Goal: Task Accomplishment & Management: Manage account settings

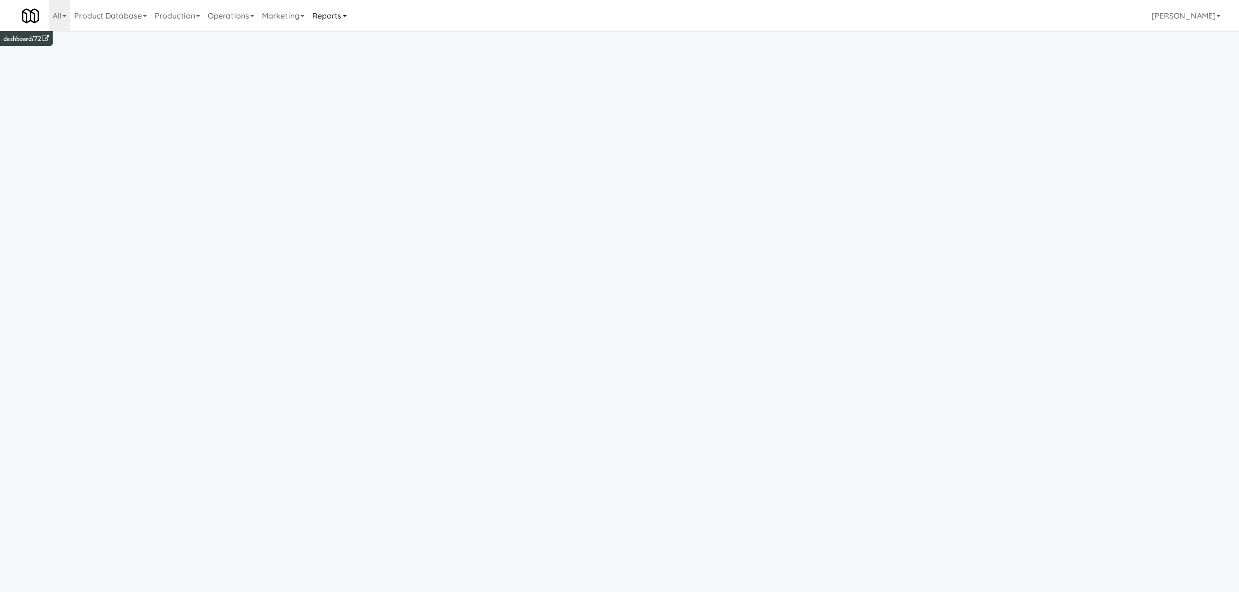
click at [345, 18] on link "Reports" at bounding box center [329, 15] width 42 height 31
click at [346, 200] on link "Site Reports" at bounding box center [347, 199] width 78 height 18
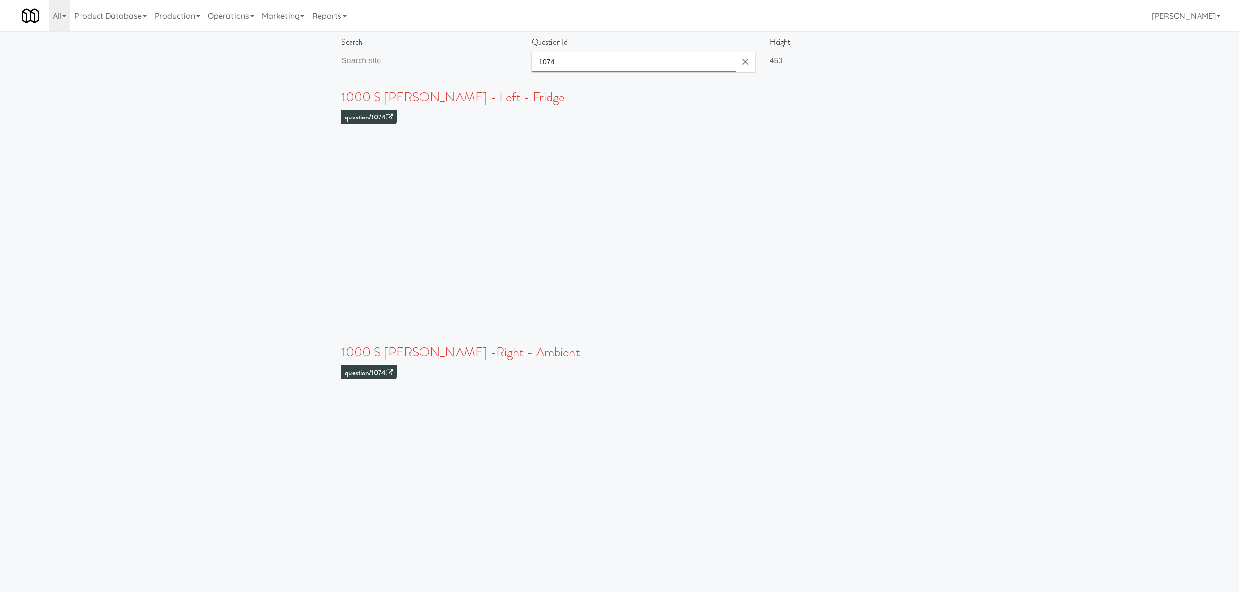
click at [568, 59] on input "1074" at bounding box center [634, 62] width 204 height 20
click at [747, 59] on button "Clear Input" at bounding box center [745, 62] width 15 height 15
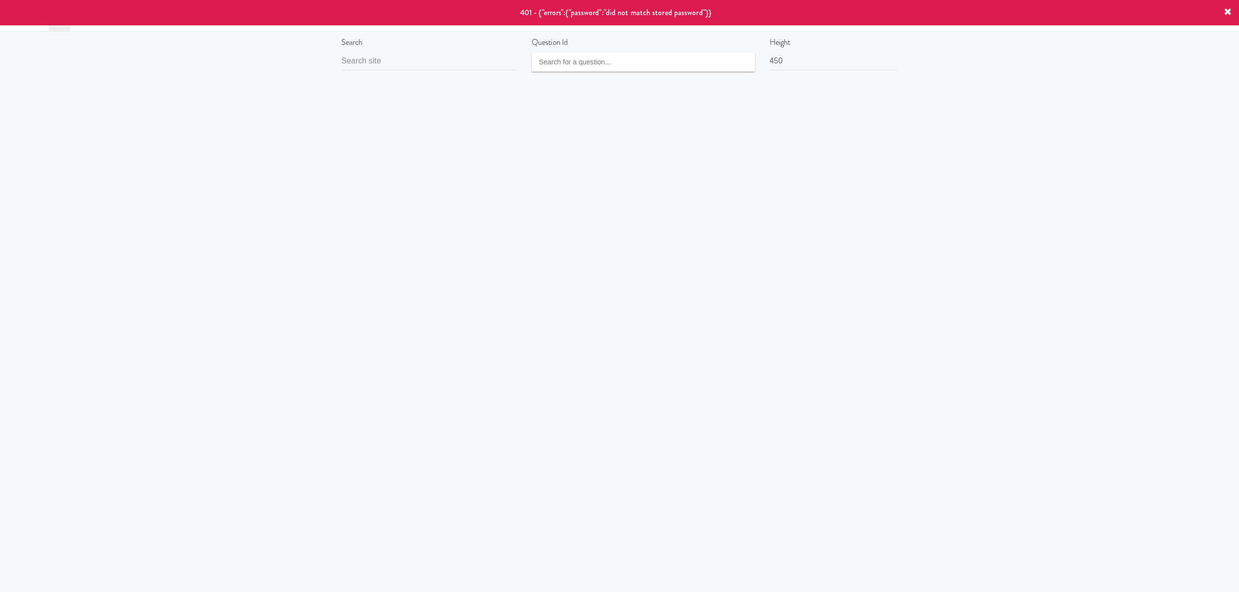
click at [1230, 10] on icon at bounding box center [1228, 12] width 8 height 8
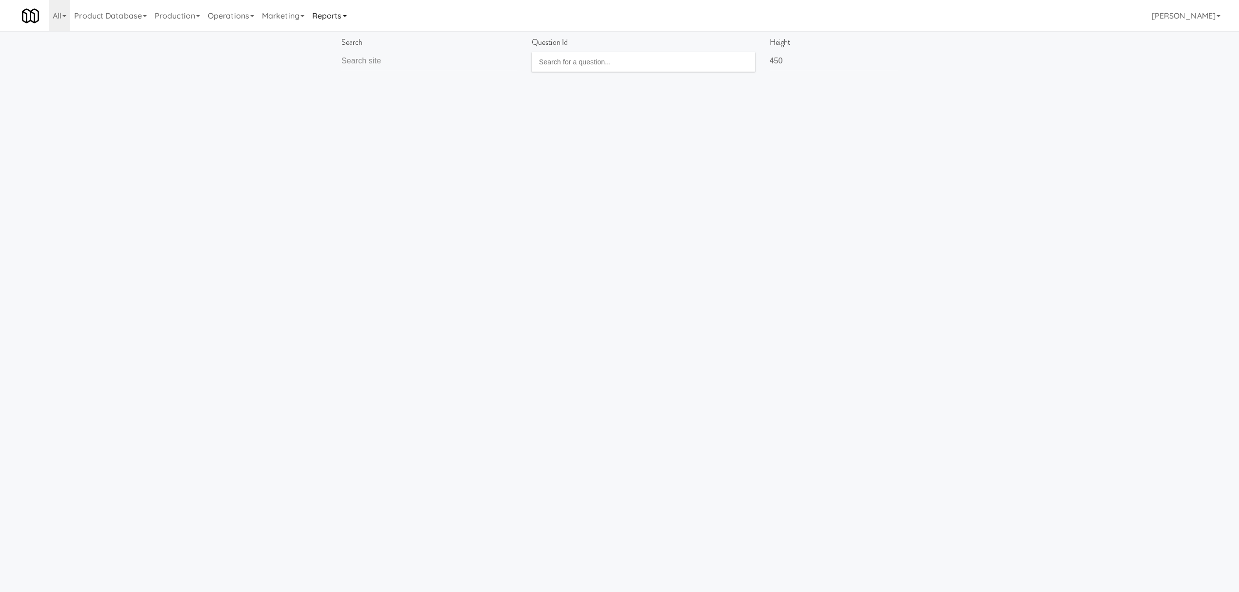
click at [330, 16] on link "Reports" at bounding box center [329, 15] width 42 height 31
click at [345, 97] on link "Invoices" at bounding box center [347, 95] width 78 height 18
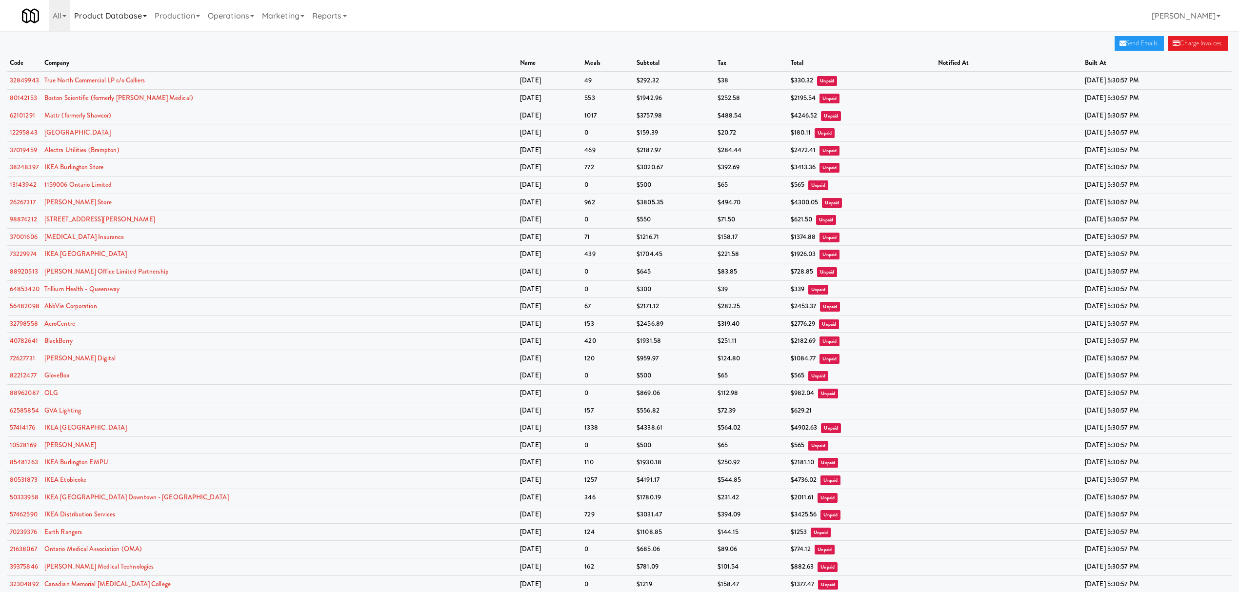
click at [136, 17] on link "Product Database" at bounding box center [110, 15] width 81 height 31
click at [100, 145] on link "Products" at bounding box center [110, 140] width 81 height 18
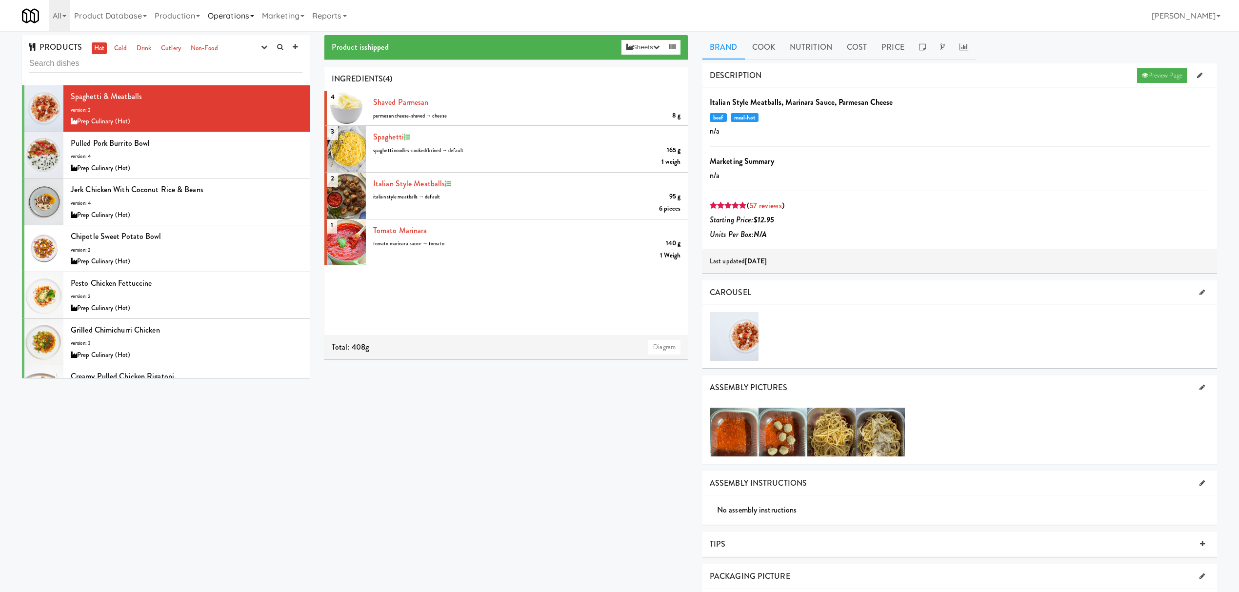
click at [228, 10] on link "Operations" at bounding box center [231, 15] width 54 height 31
click at [296, 16] on link "Marketing" at bounding box center [283, 15] width 50 height 31
click at [241, 16] on link "Operations" at bounding box center [231, 15] width 54 height 31
click at [340, 15] on link "Reports" at bounding box center [329, 15] width 42 height 31
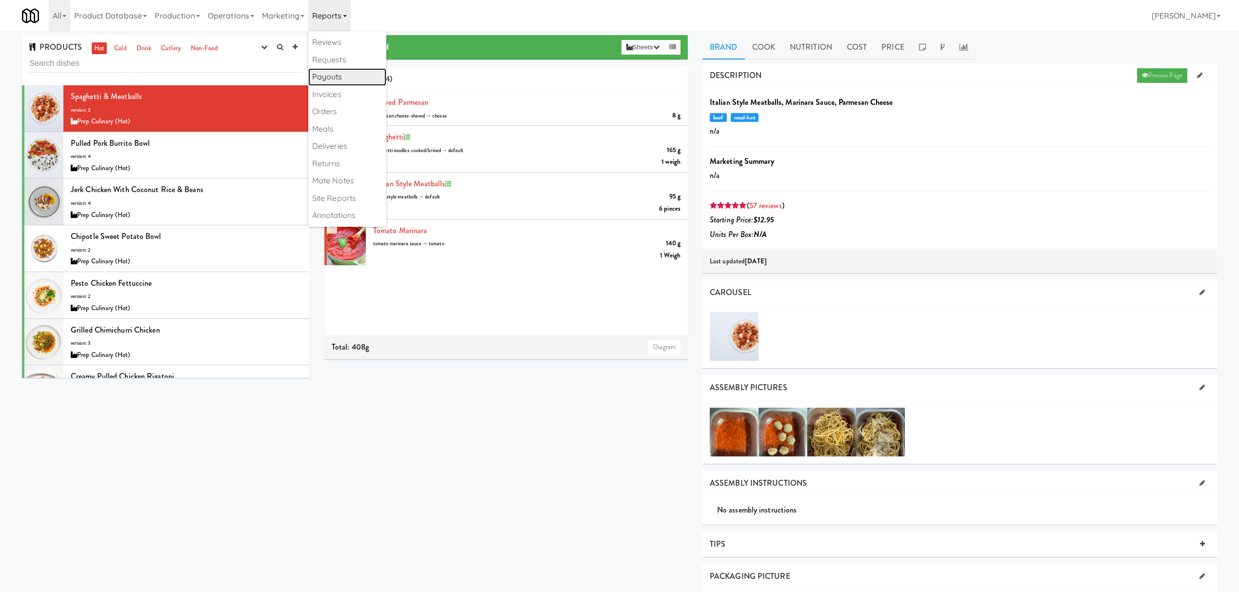
click at [343, 76] on link "Payouts" at bounding box center [347, 77] width 78 height 18
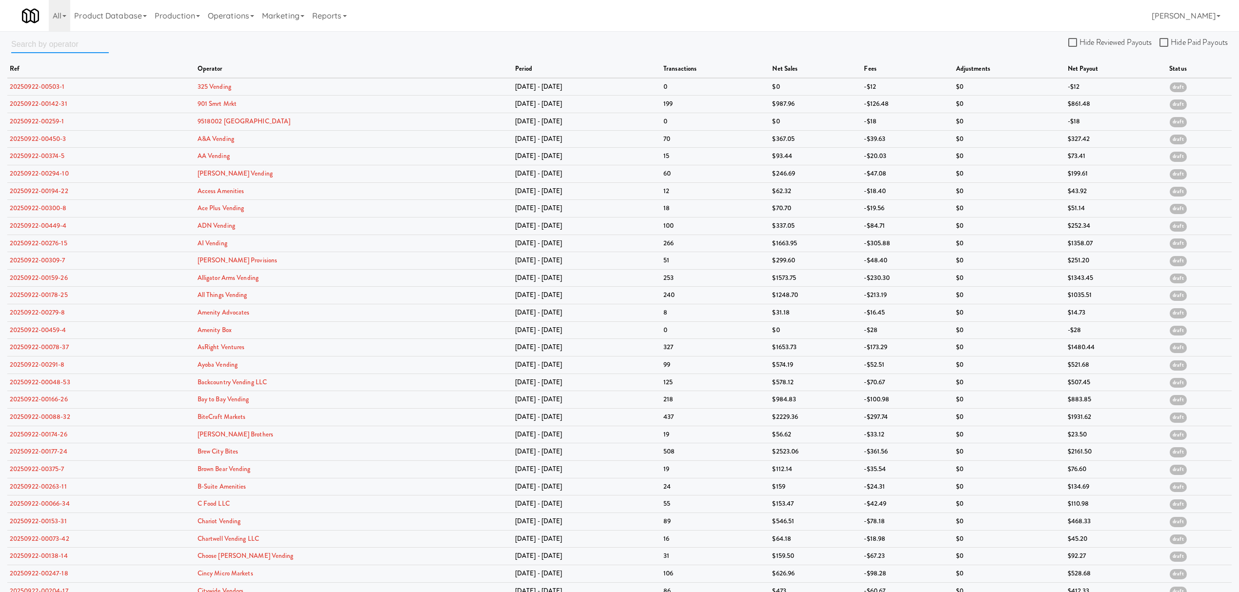
click at [22, 42] on input "text" at bounding box center [60, 44] width 98 height 18
click at [239, 10] on link "Operations" at bounding box center [231, 15] width 54 height 31
click at [237, 76] on link "Operators" at bounding box center [243, 77] width 78 height 18
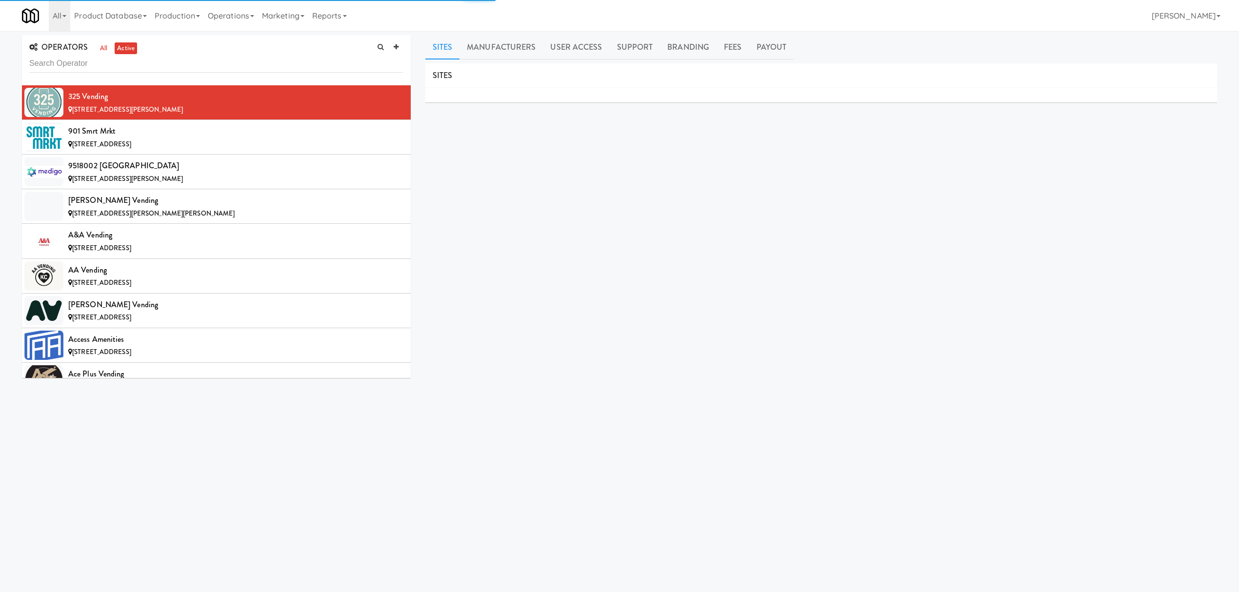
click at [59, 62] on input "text" at bounding box center [216, 64] width 374 height 18
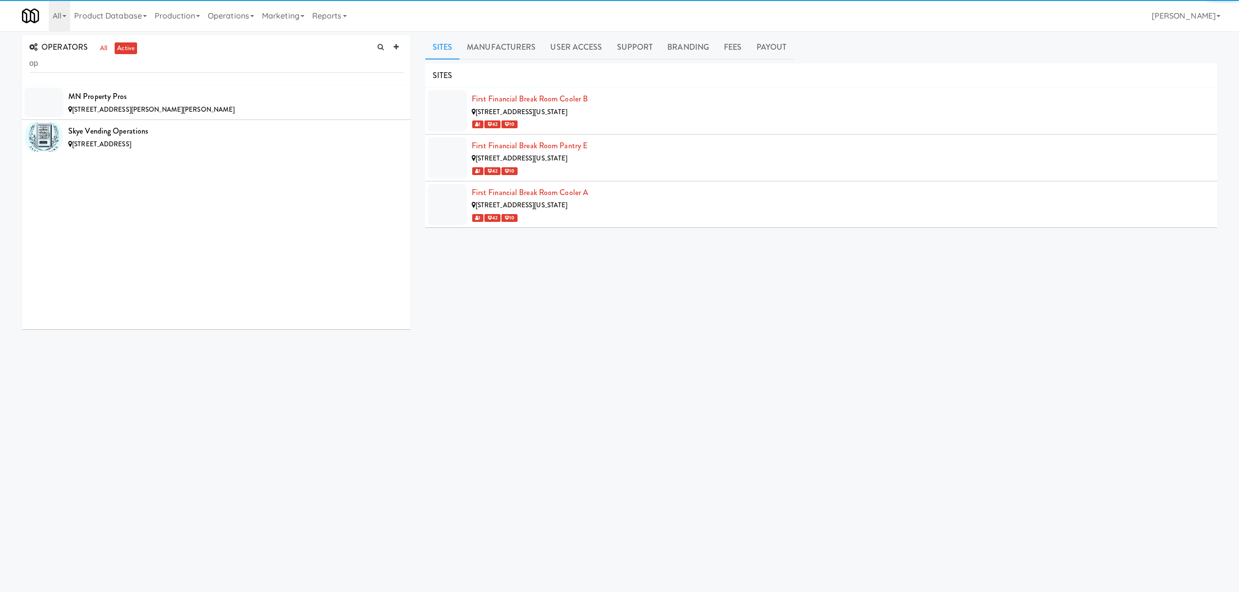
type input "o"
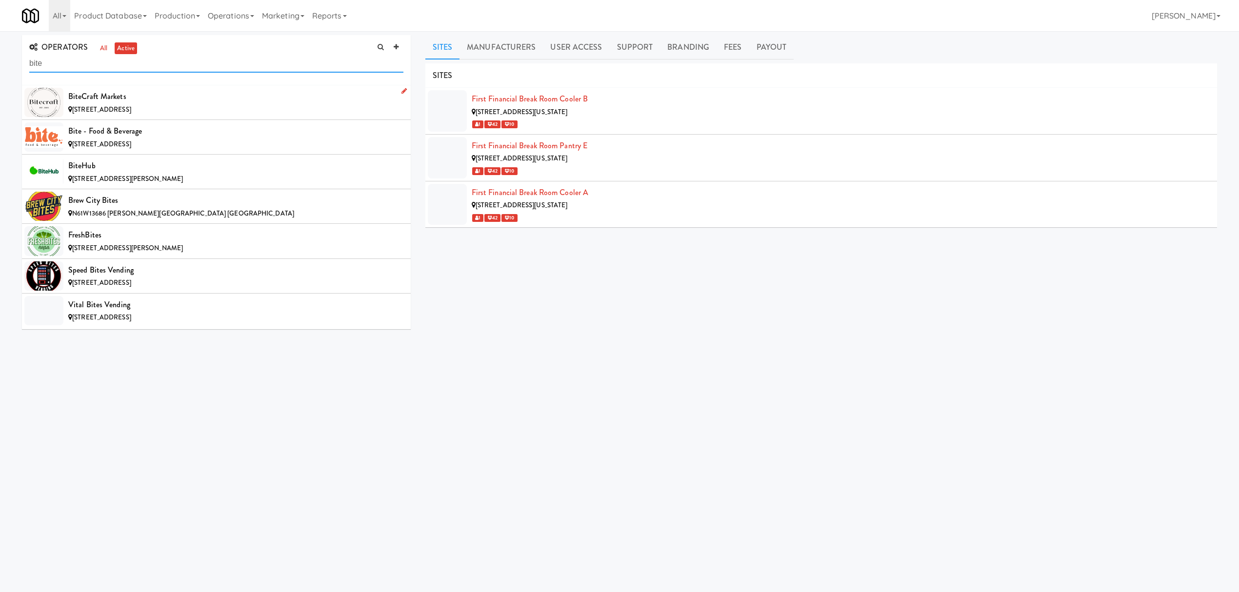
type input "bite"
click at [91, 96] on div "BiteCraft Markets" at bounding box center [235, 96] width 335 height 15
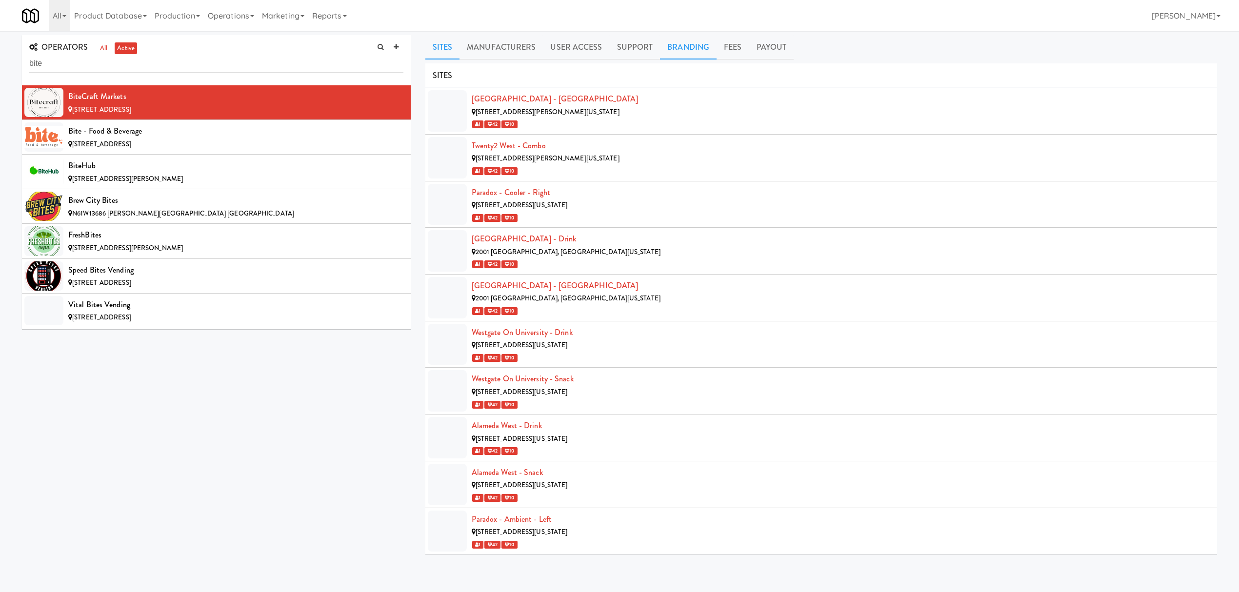
click at [680, 46] on link "Branding" at bounding box center [688, 47] width 57 height 24
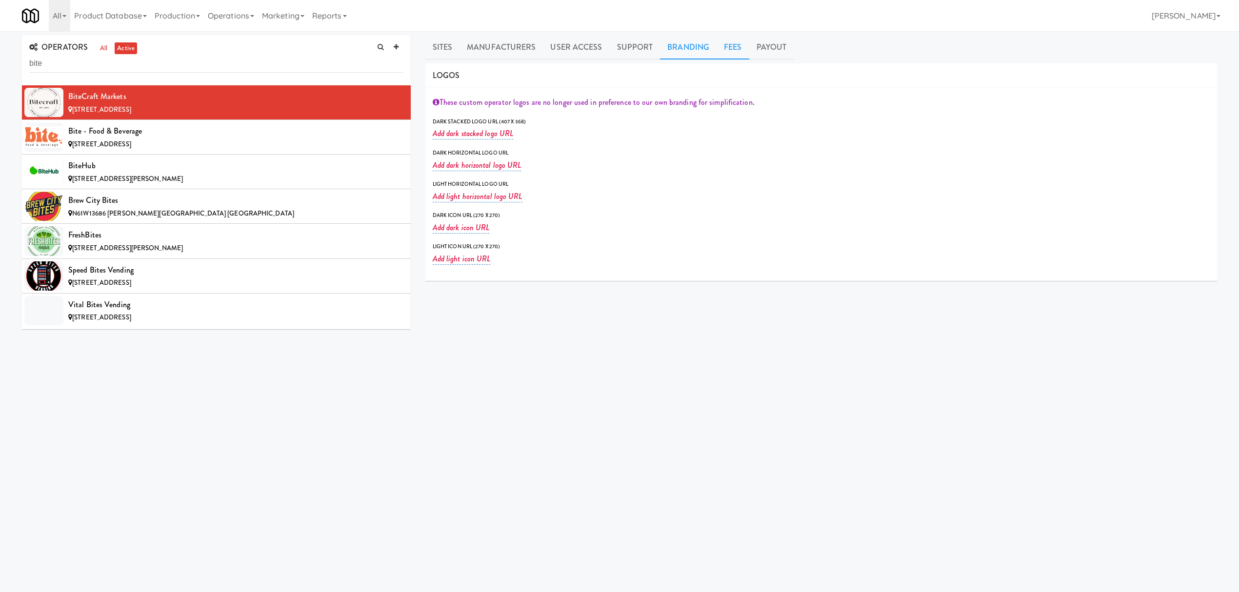
click at [731, 47] on link "Fees" at bounding box center [733, 47] width 32 height 24
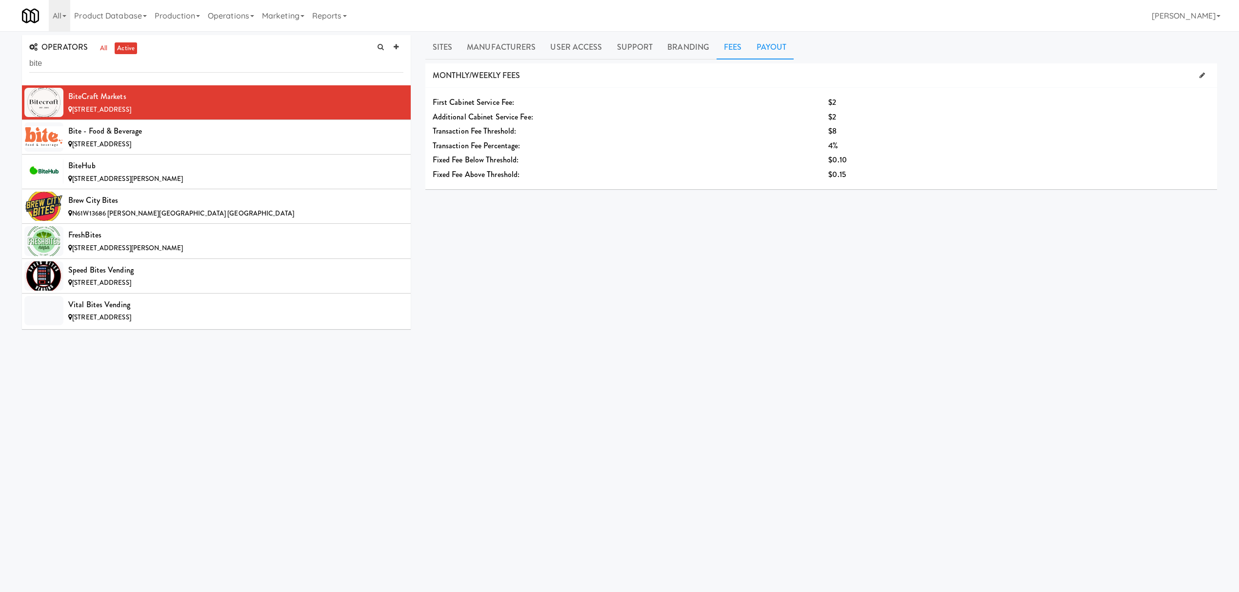
click at [762, 48] on link "Payout" at bounding box center [772, 47] width 45 height 24
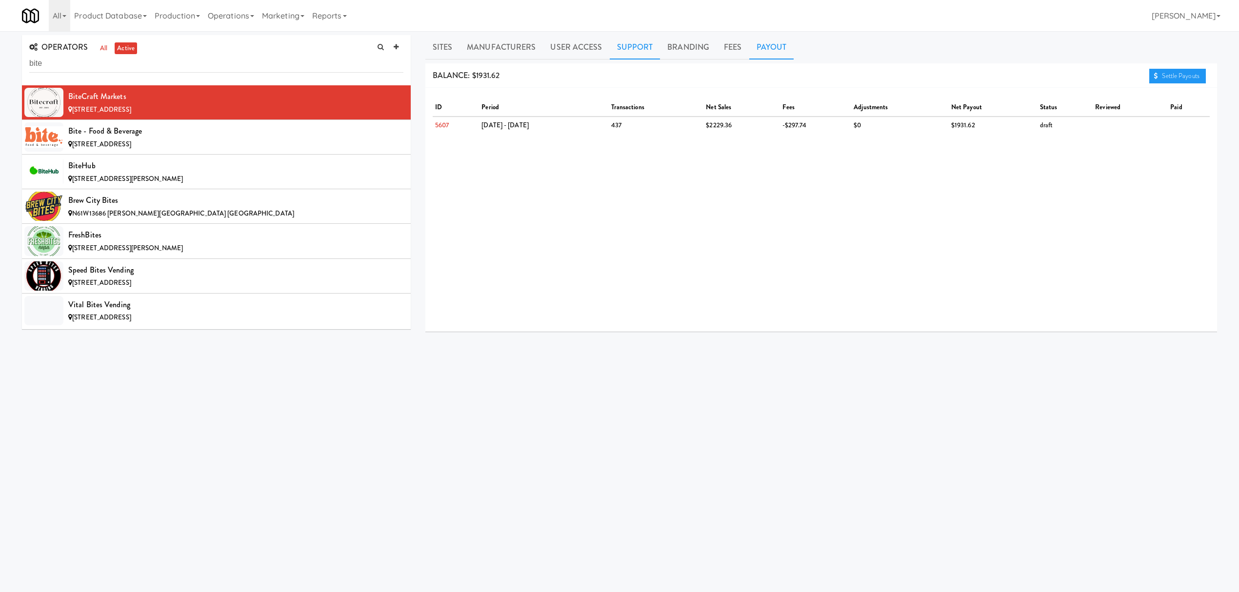
click at [633, 45] on link "Support" at bounding box center [635, 47] width 51 height 24
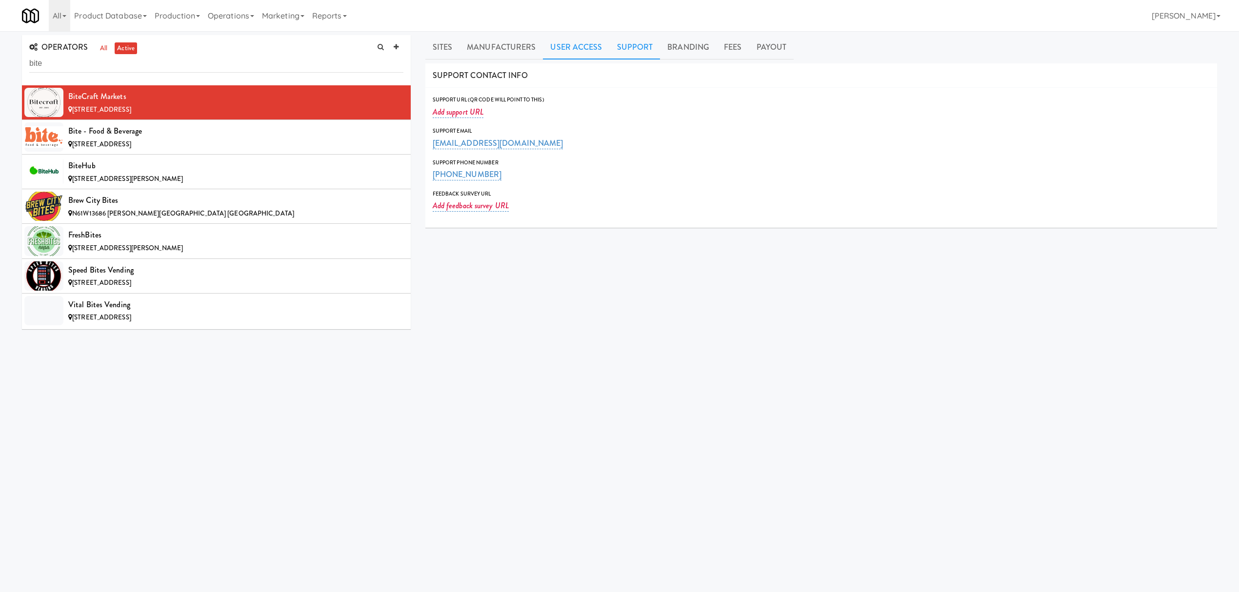
click at [567, 52] on link "User Access" at bounding box center [576, 47] width 66 height 24
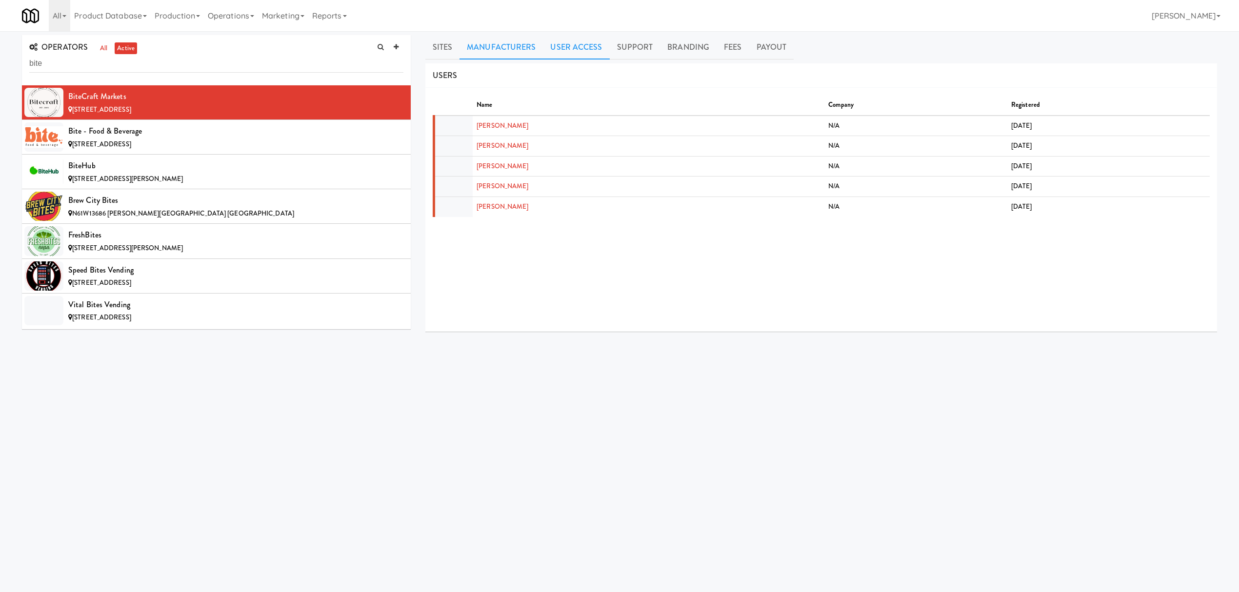
click at [492, 51] on link "Manufacturers" at bounding box center [501, 47] width 83 height 24
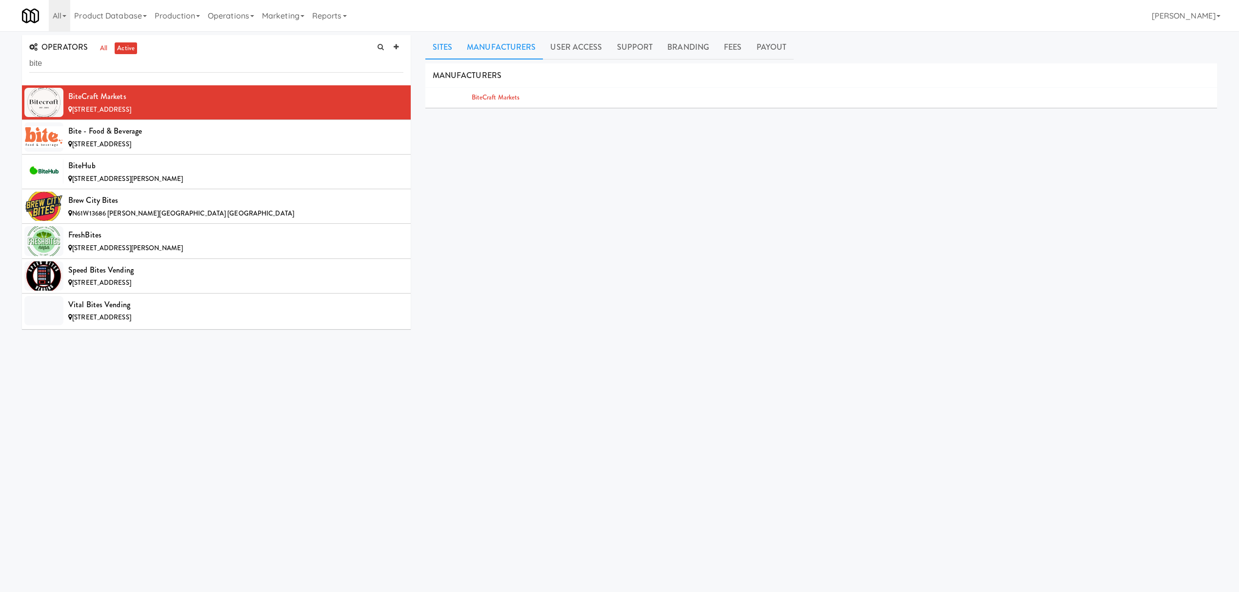
click at [445, 47] on link "Sites" at bounding box center [443, 47] width 35 height 24
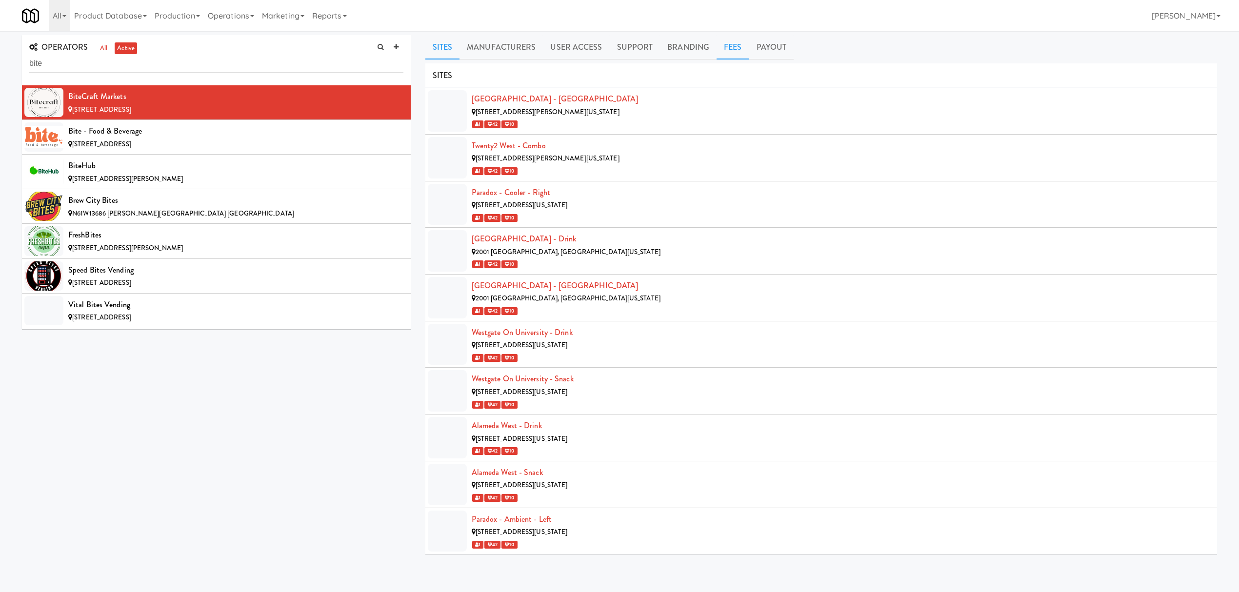
click at [731, 47] on link "Fees" at bounding box center [733, 47] width 32 height 24
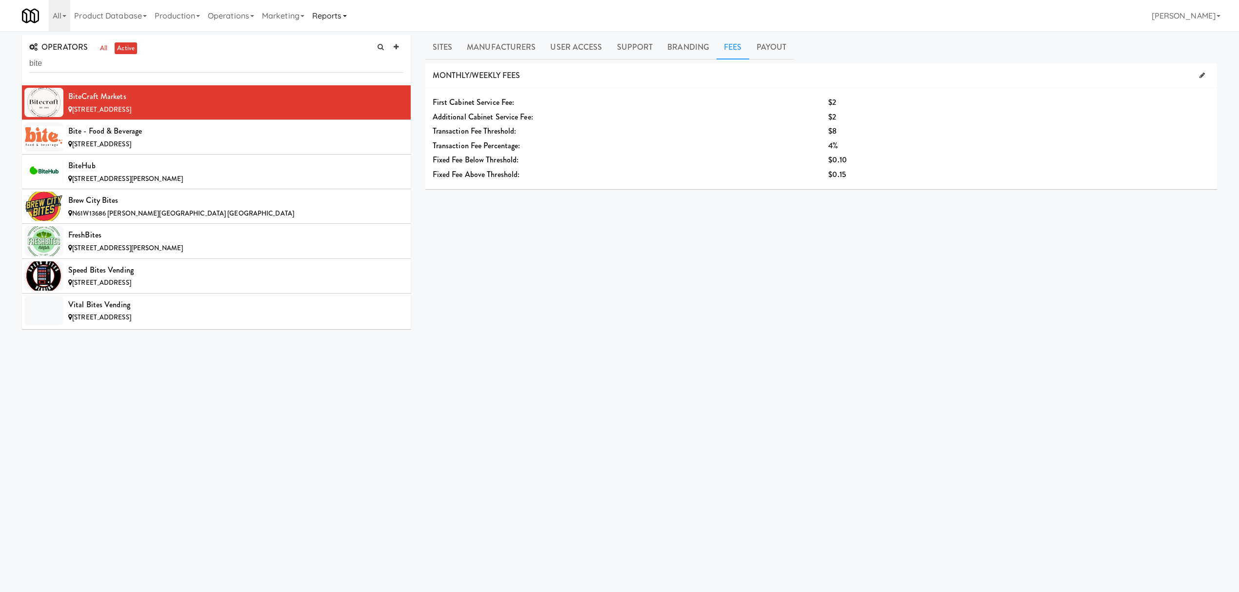
click at [338, 14] on link "Reports" at bounding box center [329, 15] width 42 height 31
click at [32, 12] on img at bounding box center [30, 15] width 17 height 17
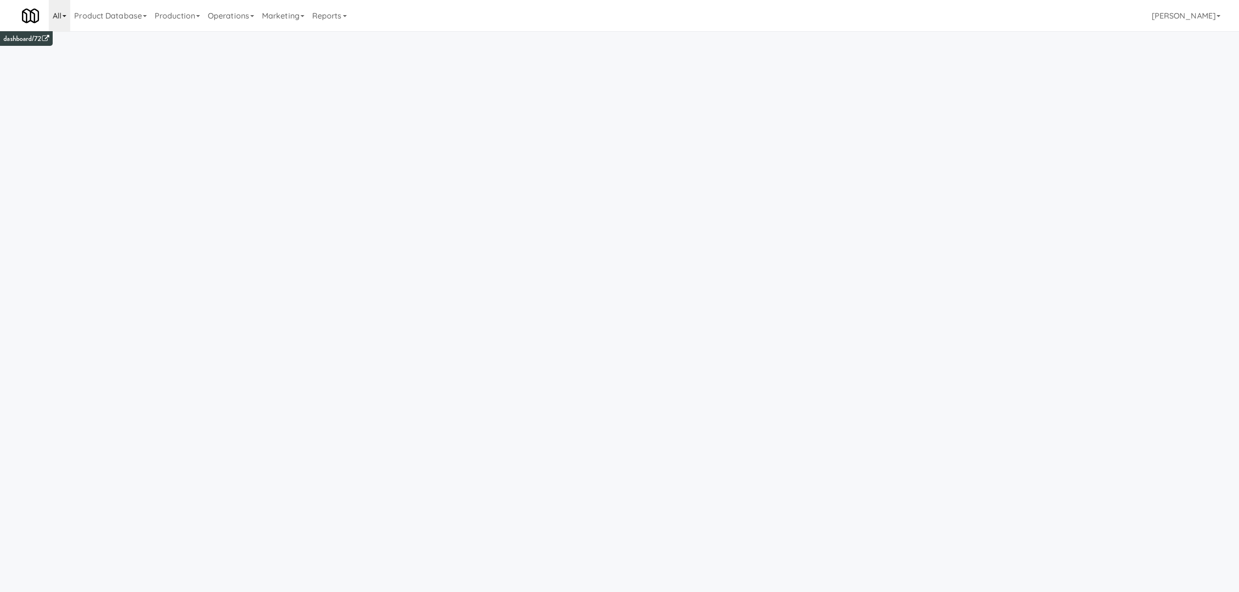
click at [56, 10] on link "All" at bounding box center [59, 15] width 21 height 31
click at [103, 41] on input "text" at bounding box center [122, 41] width 146 height 15
type input "bite"
click at [140, 61] on div "BiteCraft Markets" at bounding box center [131, 64] width 121 height 15
click at [120, 15] on icon at bounding box center [121, 16] width 4 height 2
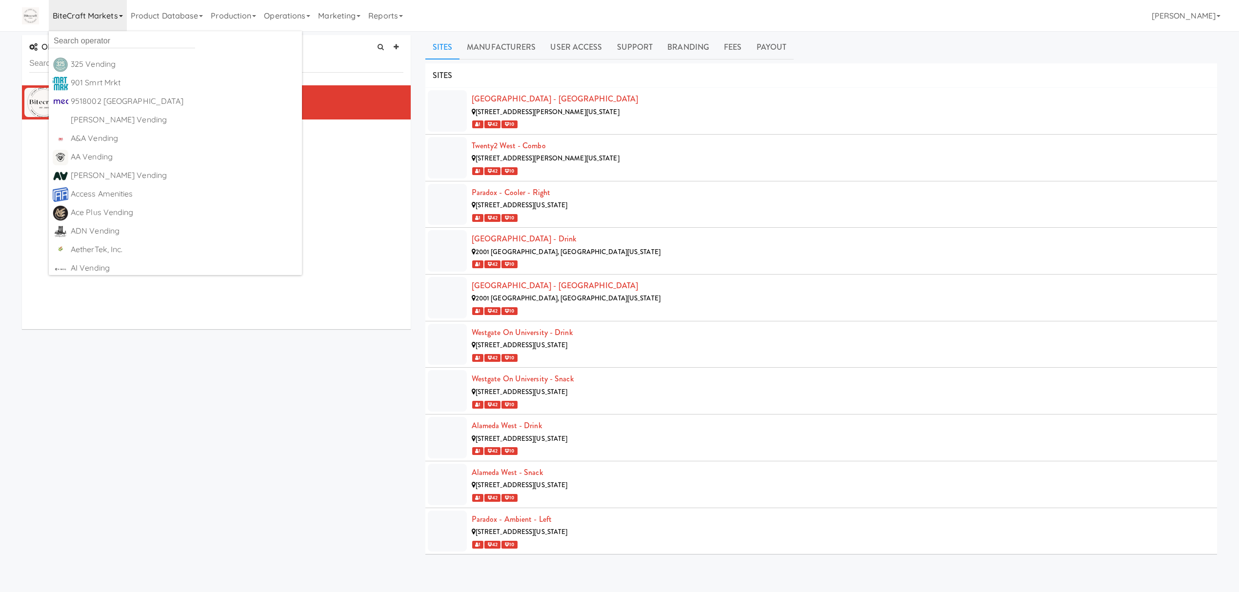
click at [258, 420] on div "OPERATORS all active BiteCraft Markets 6503 Amberwoods Dr, Boca Raton FL Sites …" at bounding box center [620, 298] width 1210 height 527
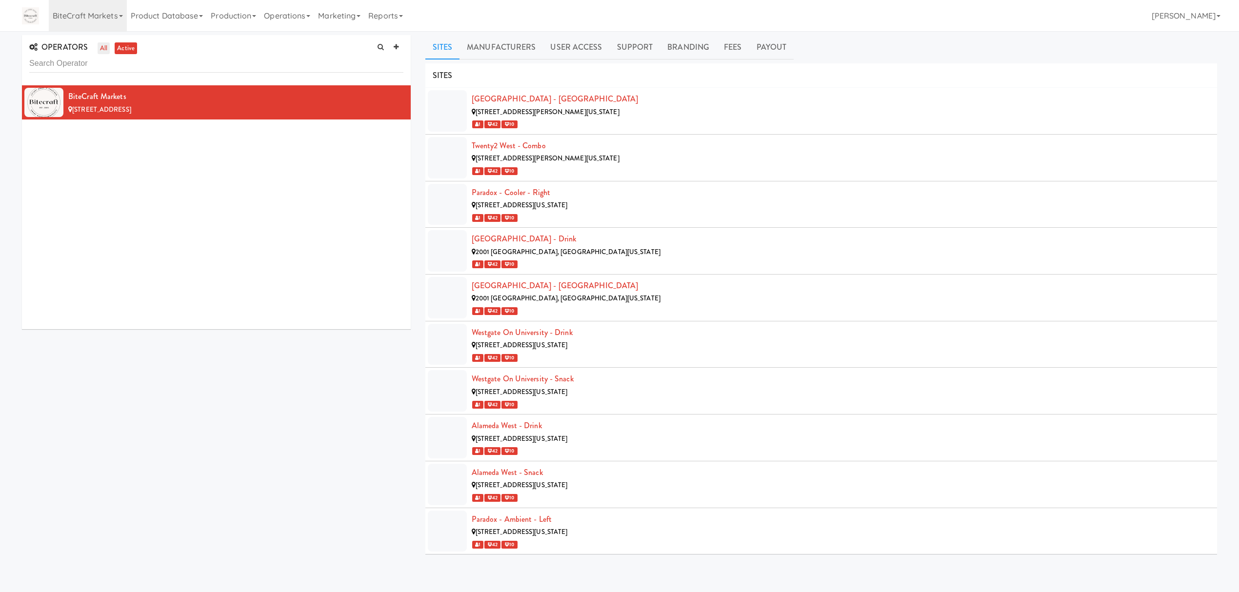
click at [104, 46] on link "all" at bounding box center [104, 48] width 12 height 12
click at [123, 12] on link "BiteCraft Markets" at bounding box center [88, 15] width 78 height 31
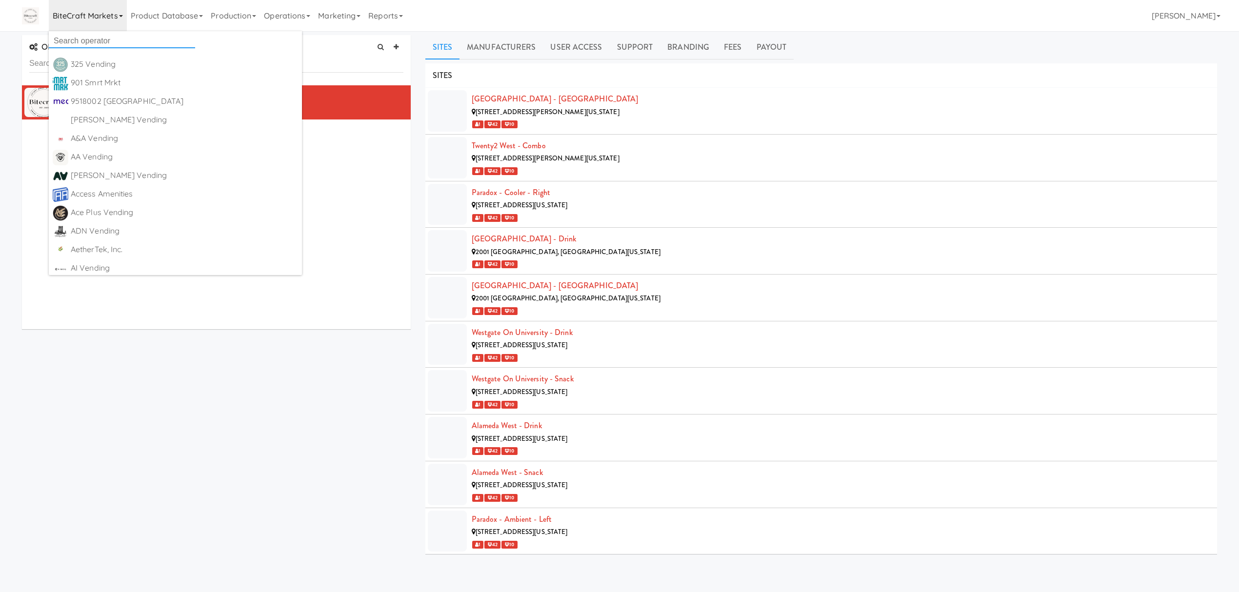
click at [145, 39] on input "text" at bounding box center [122, 41] width 146 height 15
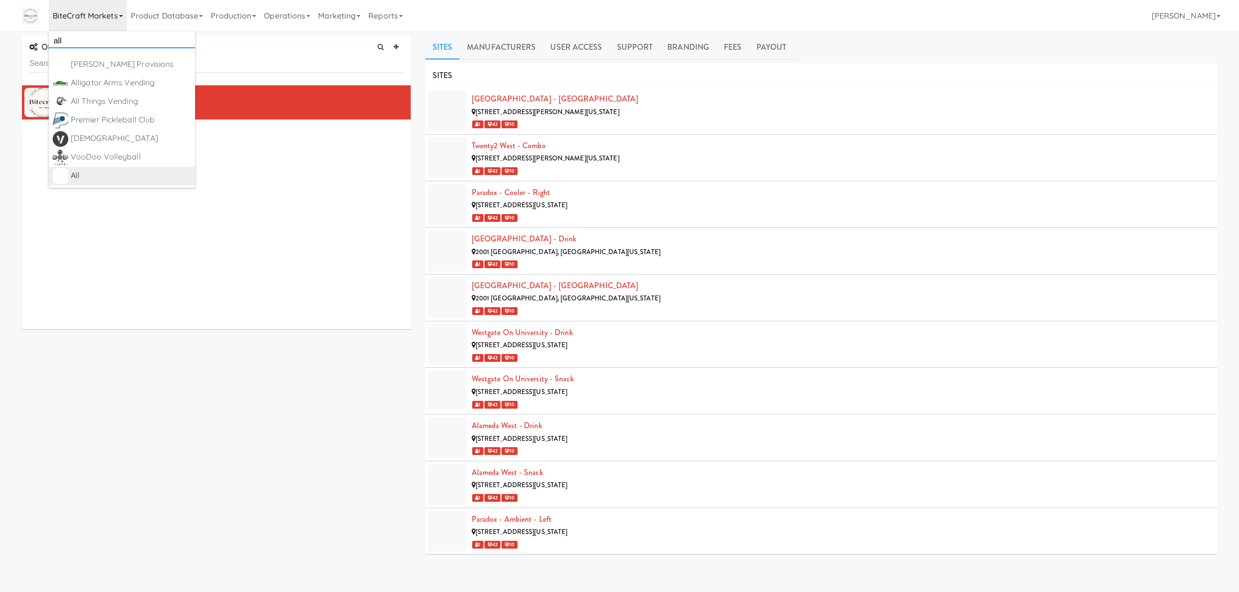
type input "all"
click at [104, 173] on div "All" at bounding box center [131, 175] width 121 height 15
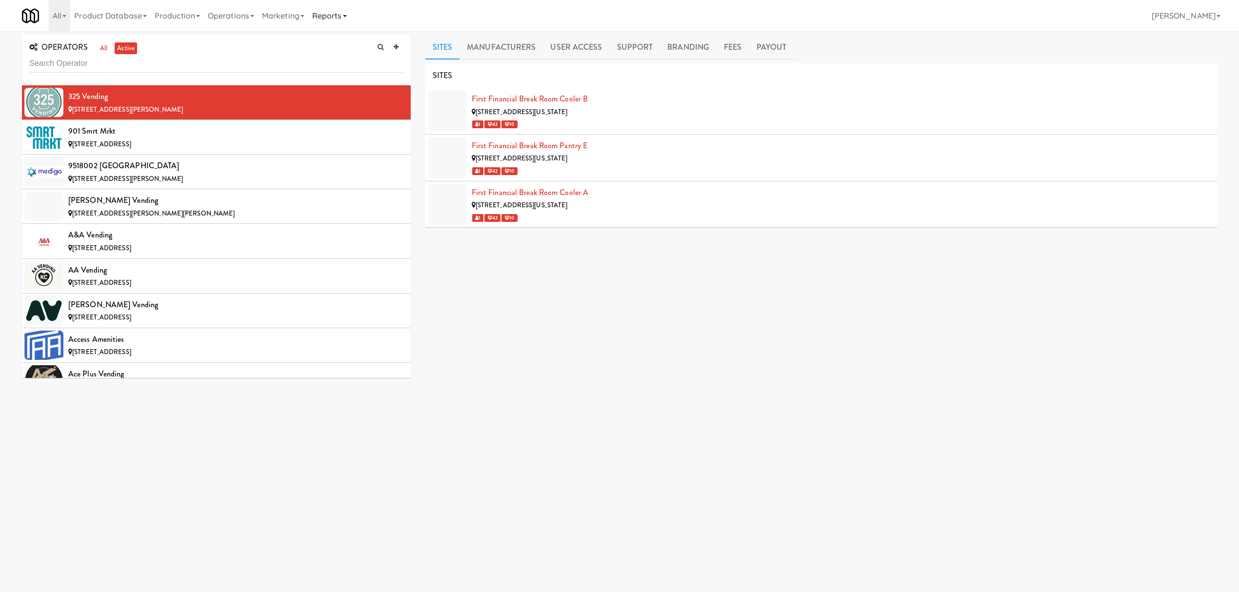
click at [336, 19] on link "Reports" at bounding box center [329, 15] width 42 height 31
click at [344, 81] on link "Payouts" at bounding box center [347, 77] width 78 height 18
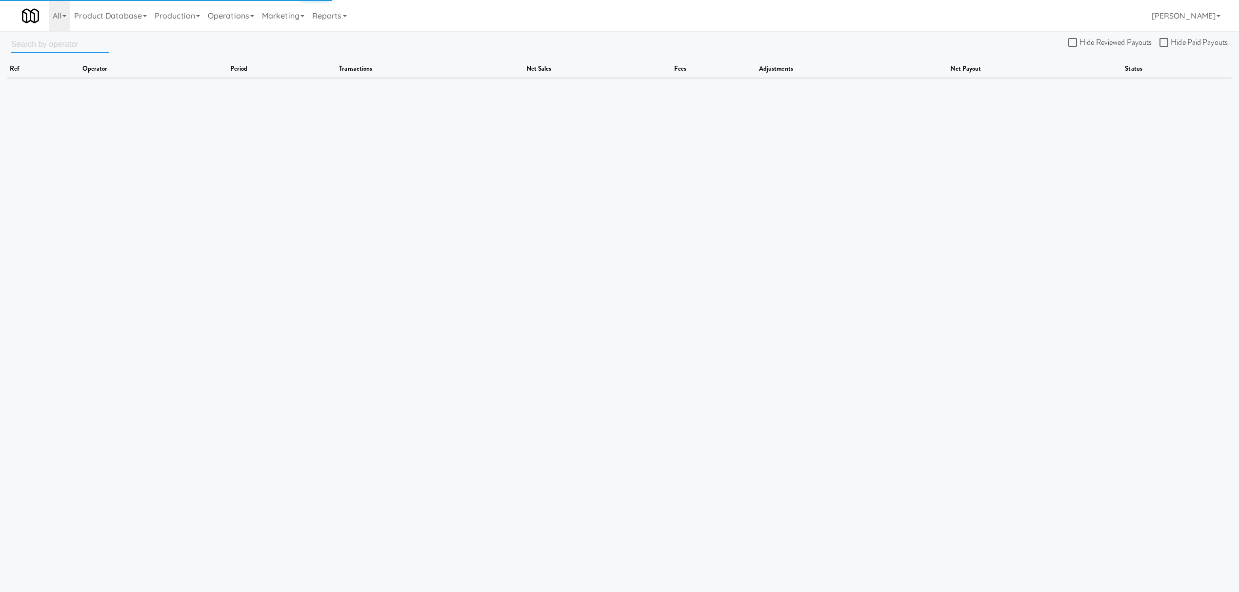
click at [41, 43] on input "text" at bounding box center [60, 44] width 98 height 18
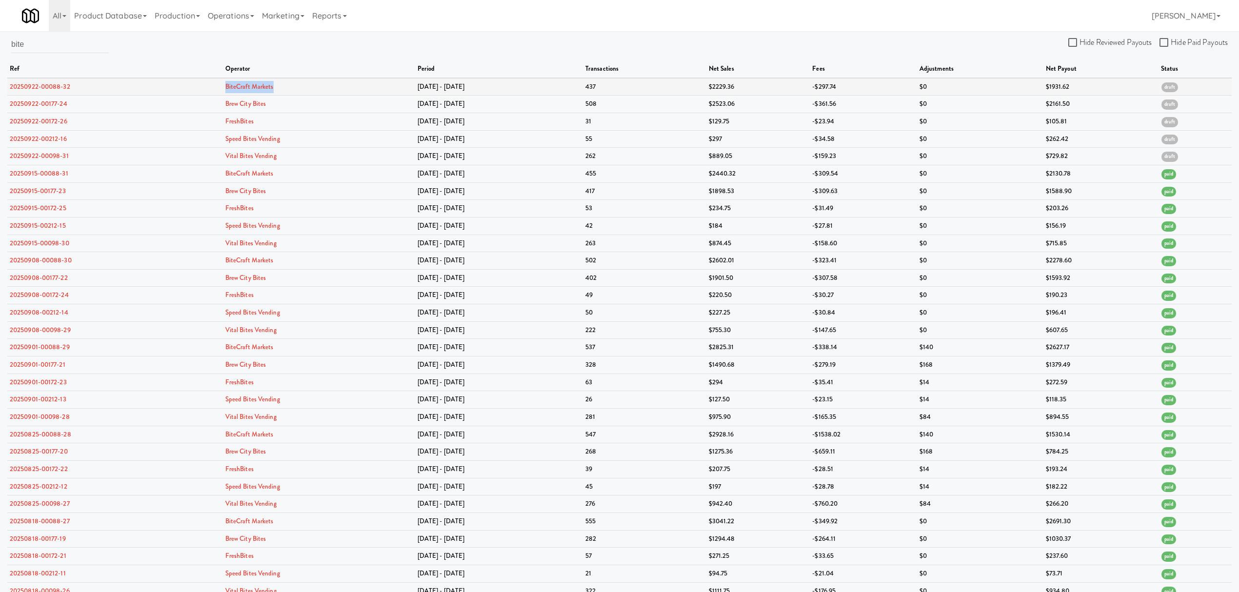
drag, startPoint x: 284, startPoint y: 86, endPoint x: 223, endPoint y: 93, distance: 61.3
click at [223, 93] on tr "20250922-00088-32 BiteCraft Markets Sep 15 - Sep 21 437 $2229.36 -$297.74 $0 $1…" at bounding box center [619, 87] width 1225 height 18
copy tr "BiteCraft Markets"
drag, startPoint x: 43, startPoint y: 43, endPoint x: -67, endPoint y: 41, distance: 110.8
click at [0, 41] on html "Okay Okay Select date: previous 2025-Sep next Su Mo Tu We Th Fr Sa 31 1 2 3 4 5…" at bounding box center [619, 296] width 1239 height 592
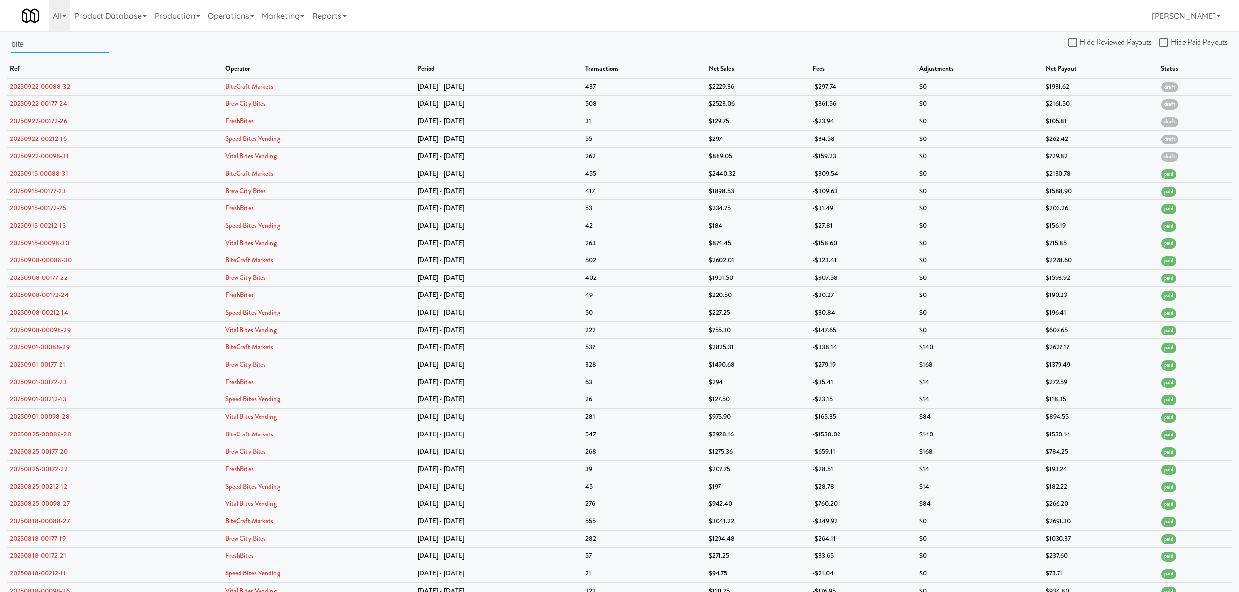
paste input "BiteCraft Markets"
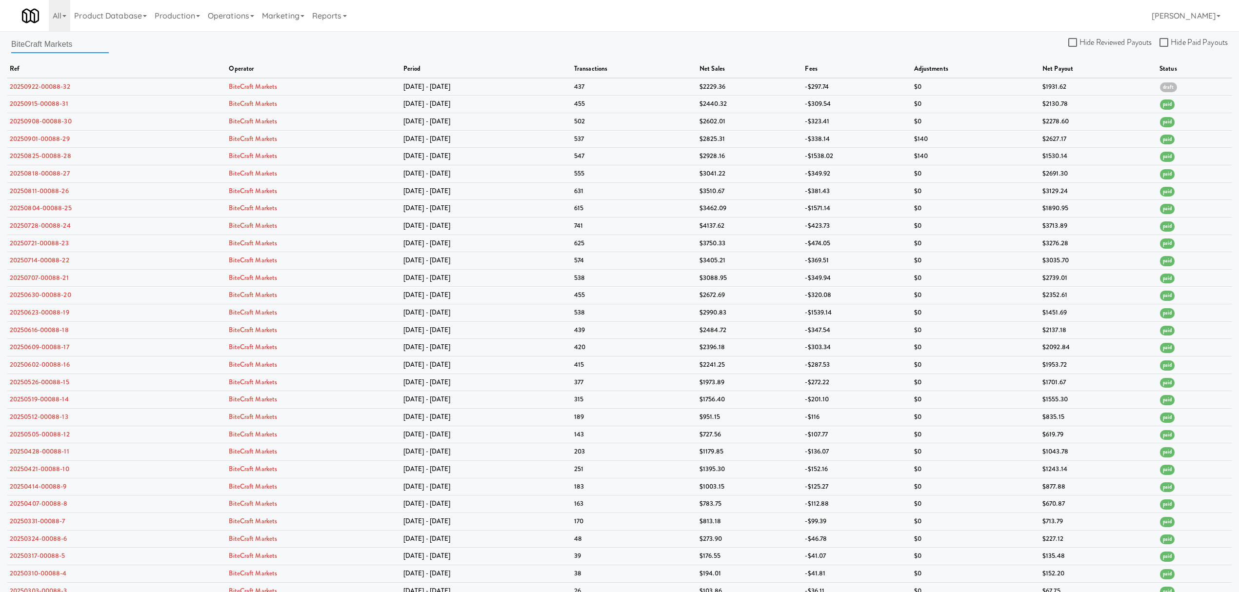
drag, startPoint x: 29, startPoint y: 44, endPoint x: -63, endPoint y: 45, distance: 92.7
click at [0, 45] on html "Okay Okay Select date: previous 2025-Sep next Su Mo Tu We Th Fr Sa 31 1 2 3 4 5…" at bounding box center [619, 296] width 1239 height 592
type input "BiteCraft Markets"
click at [53, 135] on link "20250901-00088-29" at bounding box center [40, 138] width 60 height 9
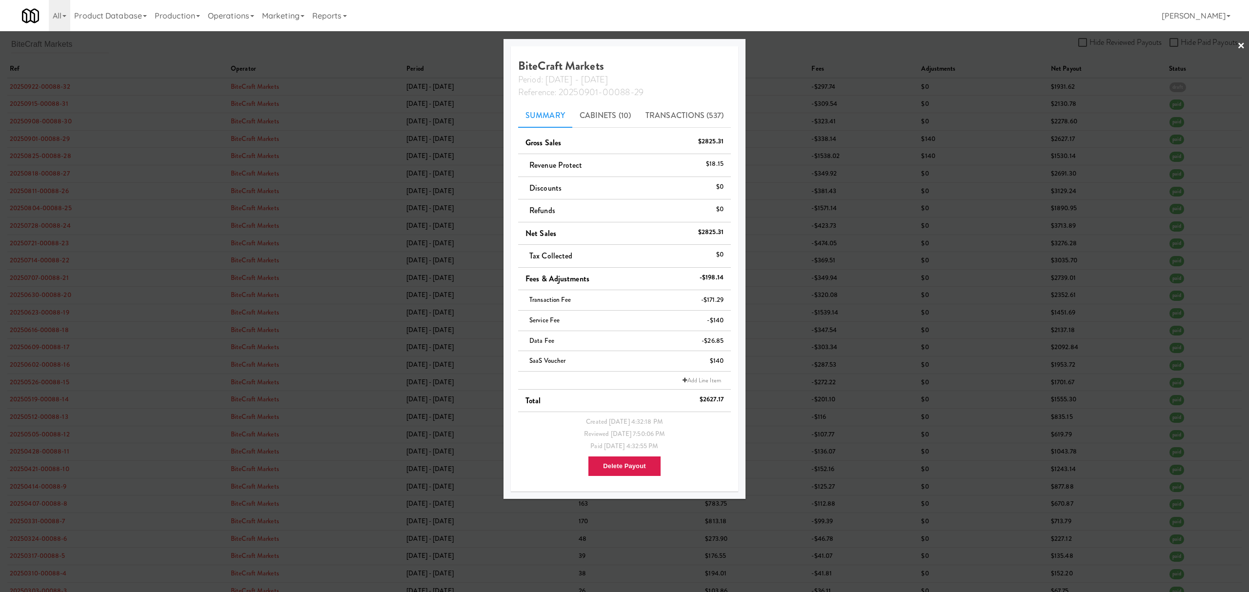
click at [260, 49] on div at bounding box center [624, 296] width 1249 height 592
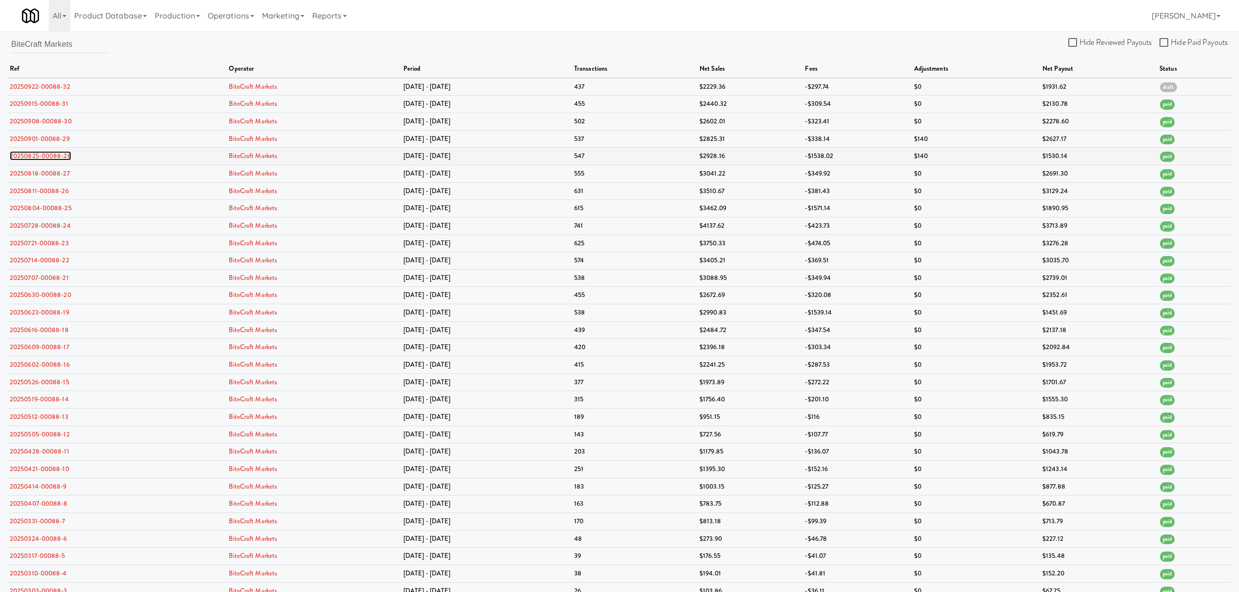
click at [24, 155] on link "20250825-00088-28" at bounding box center [40, 155] width 61 height 9
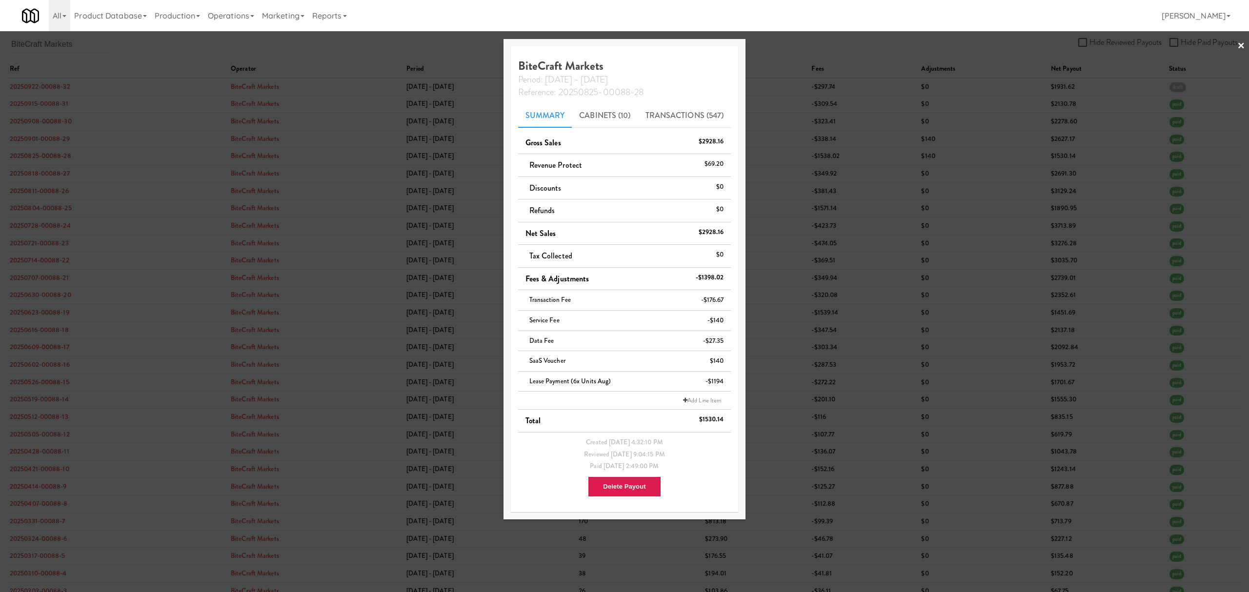
click at [422, 20] on div "All 325 Vending https://classic.micromart.com/operators/503?operator_id=503 901…" at bounding box center [624, 15] width 1205 height 31
click at [352, 48] on div at bounding box center [624, 296] width 1249 height 592
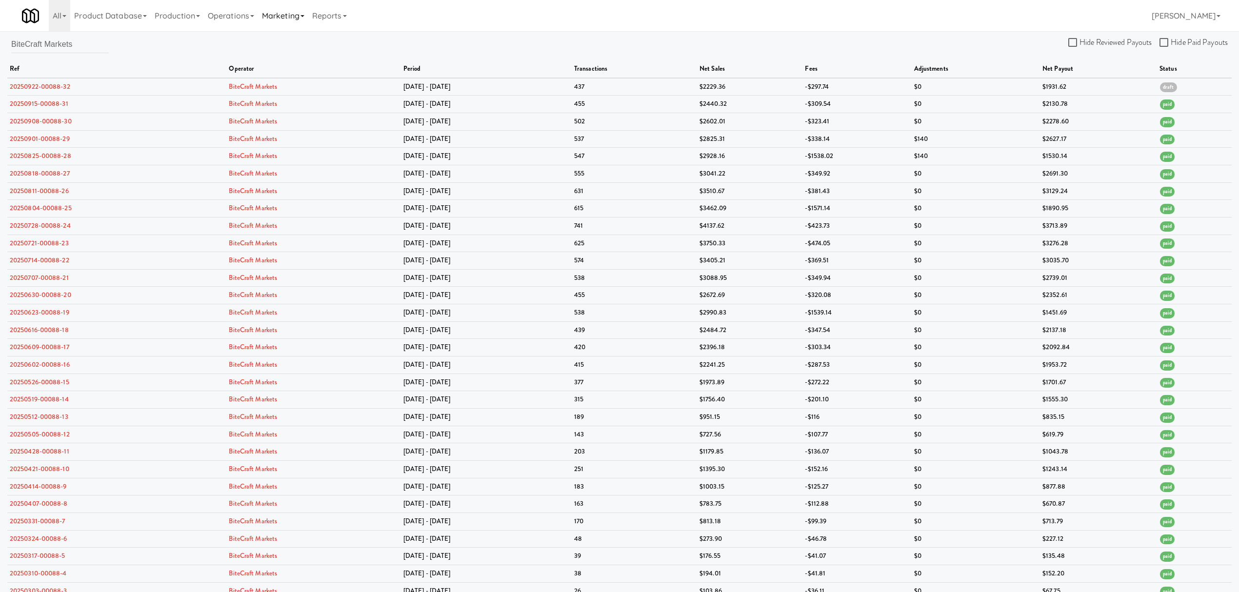
click at [289, 16] on link "Marketing" at bounding box center [283, 15] width 50 height 31
click at [303, 12] on link "Marketing" at bounding box center [283, 15] width 50 height 31
click at [241, 9] on link "Operations" at bounding box center [231, 15] width 54 height 31
click at [196, 10] on link "Production" at bounding box center [177, 15] width 53 height 31
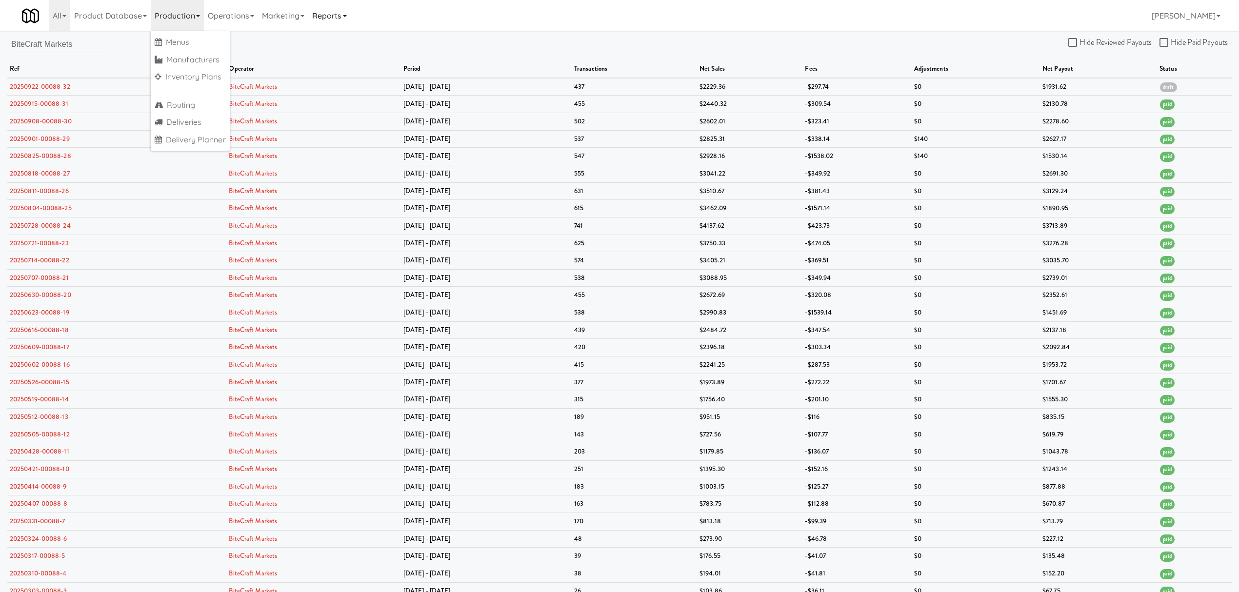
click at [342, 18] on link "Reports" at bounding box center [329, 15] width 42 height 31
click at [96, 8] on link "Product Database" at bounding box center [110, 15] width 81 height 31
click at [467, 16] on div "All 325 Vending https://classic.micromart.com/operators/503?operator_id=503 901…" at bounding box center [620, 15] width 1196 height 31
click at [47, 153] on link "20250825-00088-28" at bounding box center [40, 155] width 61 height 9
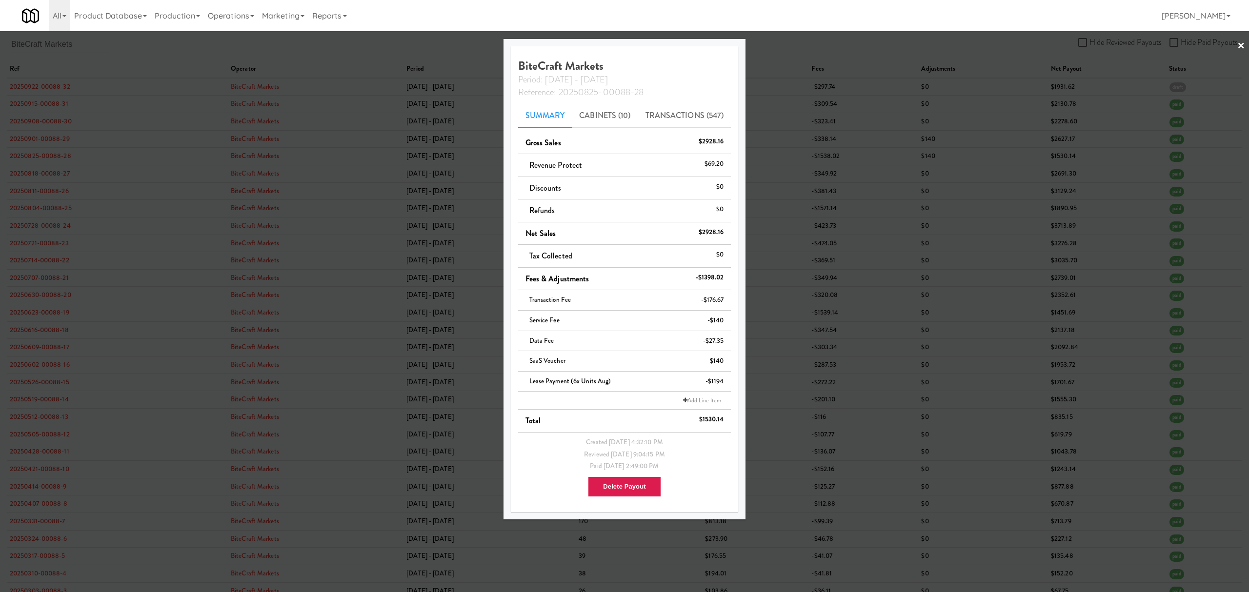
click at [393, 43] on div at bounding box center [624, 296] width 1249 height 592
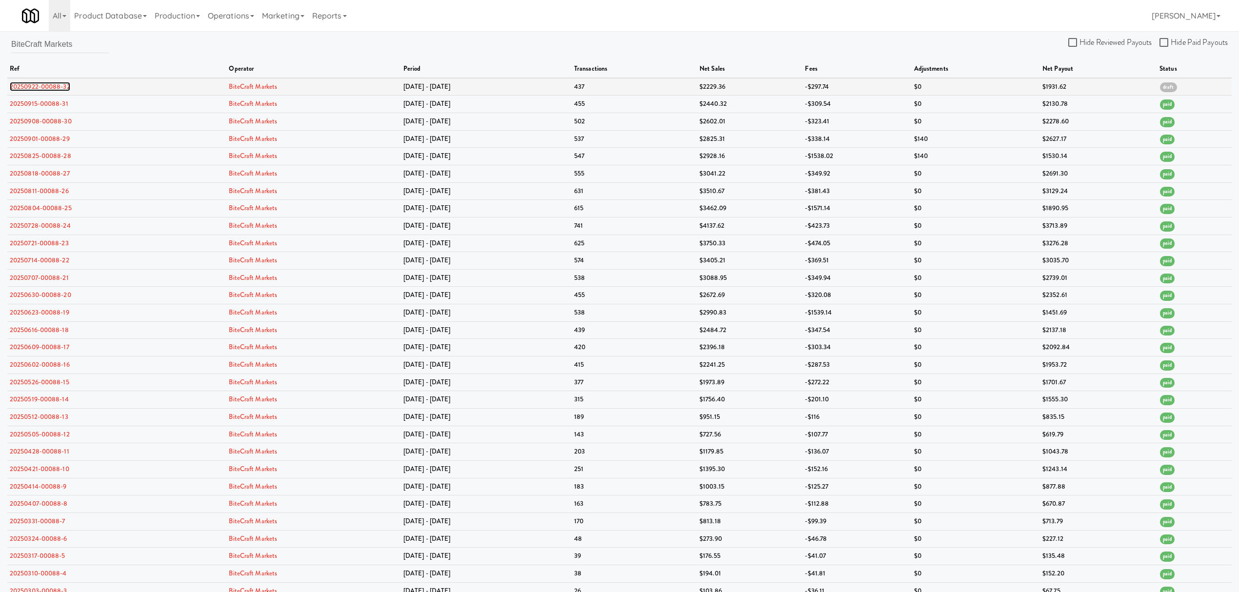
click at [49, 88] on link "20250922-00088-32" at bounding box center [40, 86] width 61 height 9
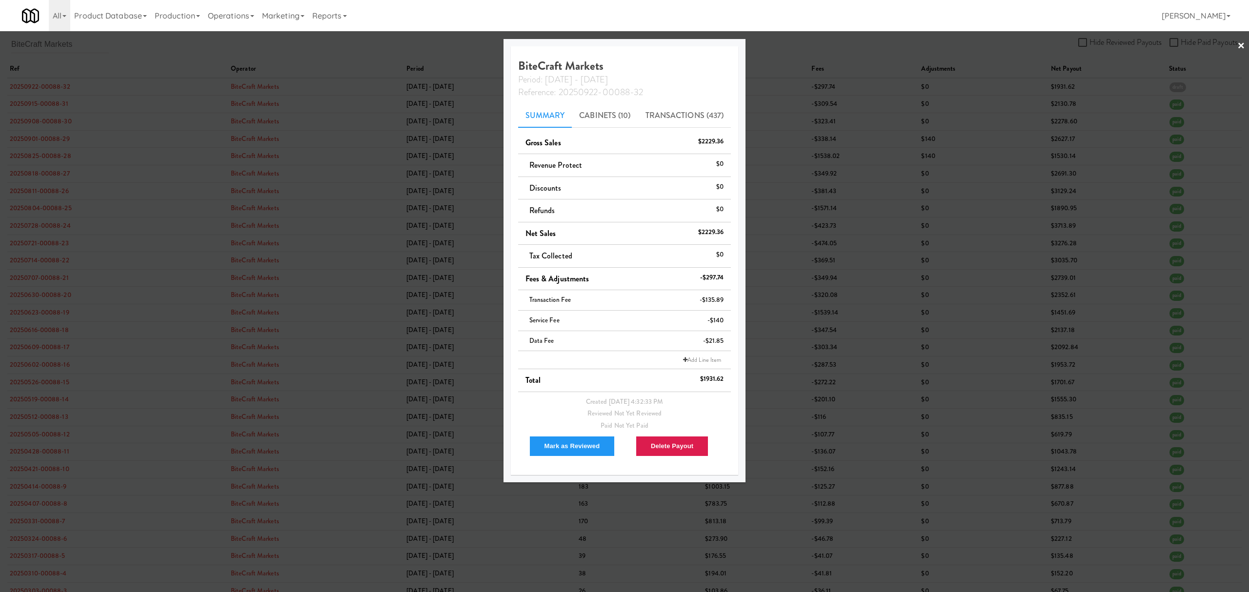
click at [285, 39] on div at bounding box center [624, 296] width 1249 height 592
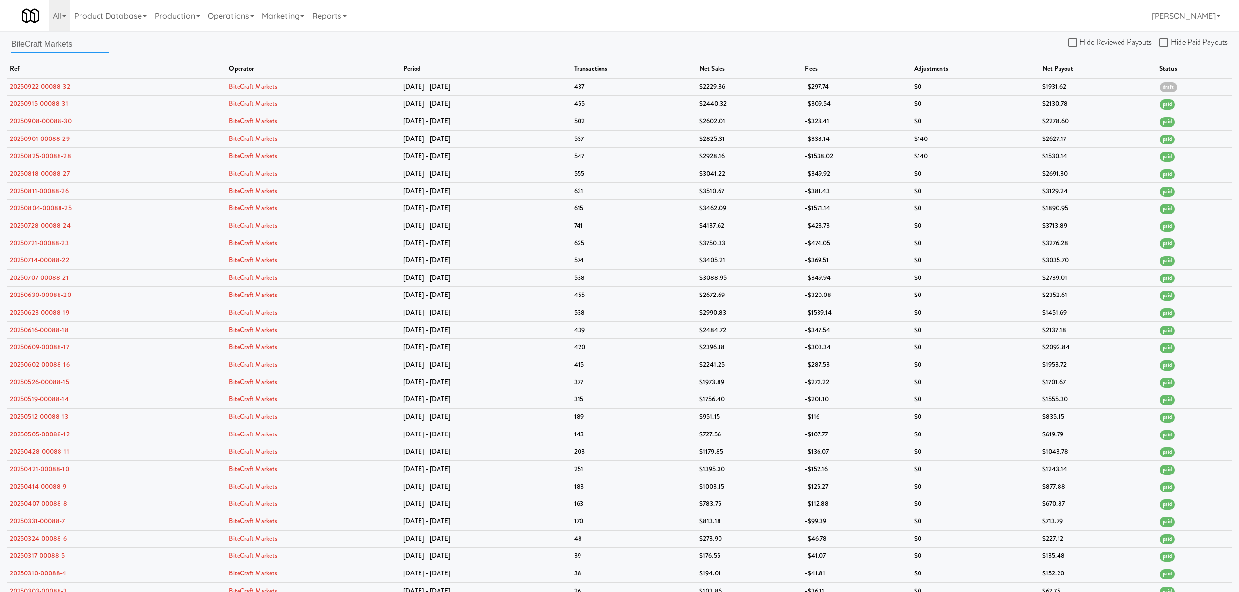
drag, startPoint x: 88, startPoint y: 40, endPoint x: -59, endPoint y: 40, distance: 146.9
click at [0, 40] on html "Okay Okay Select date: previous 2025-Sep next Su Mo Tu We Th Fr Sa 31 1 2 3 4 5…" at bounding box center [619, 296] width 1239 height 592
